Goal: Transaction & Acquisition: Purchase product/service

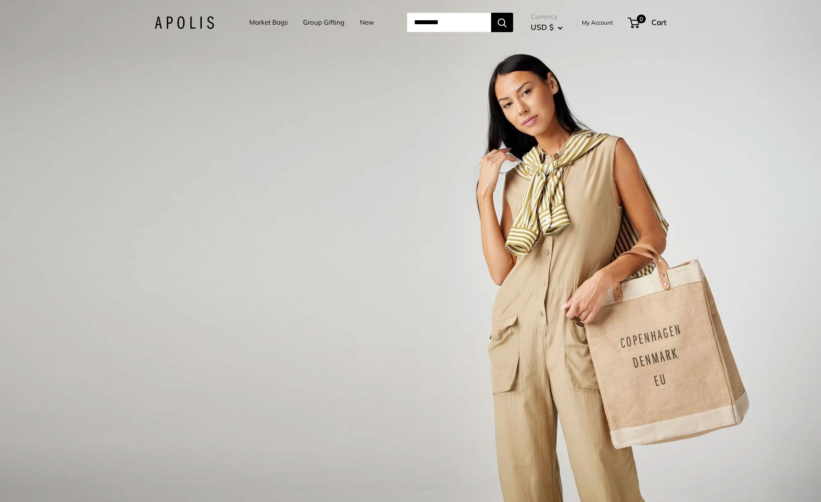
click at [257, 25] on link "Market Bags" at bounding box center [268, 22] width 38 height 12
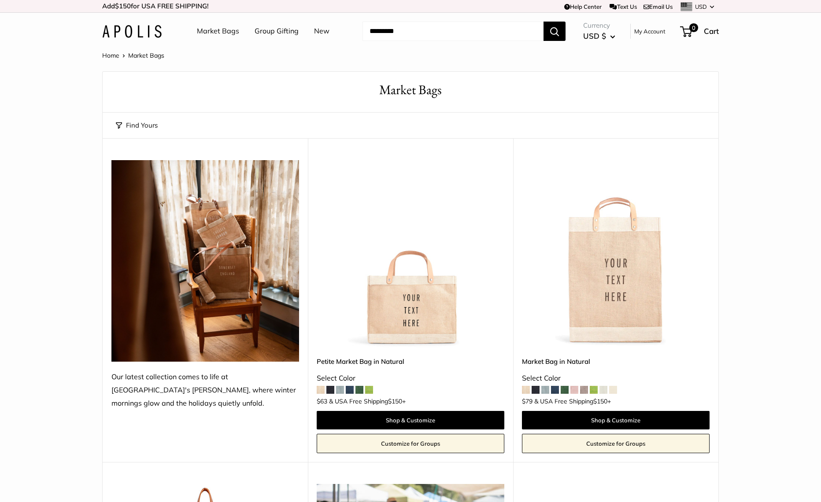
click at [284, 31] on link "Group Gifting" at bounding box center [276, 31] width 44 height 13
